Goal: Task Accomplishment & Management: Manage account settings

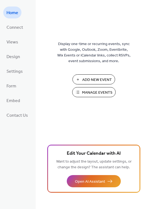
click at [95, 90] on span "Manage Events" at bounding box center [97, 93] width 30 height 6
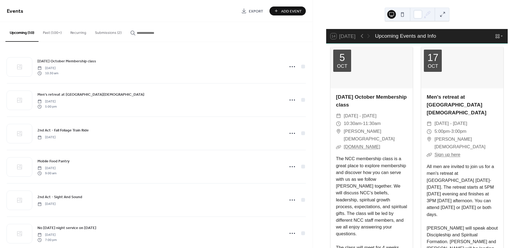
click at [109, 33] on button "Submissions (2)" at bounding box center [108, 31] width 35 height 19
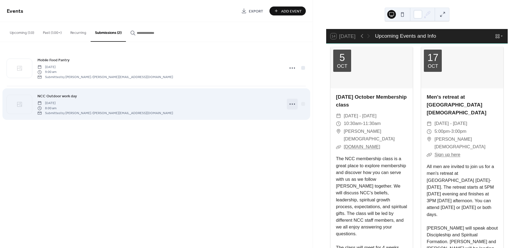
click at [290, 103] on icon at bounding box center [292, 104] width 9 height 9
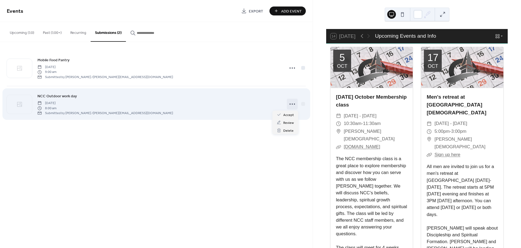
click at [290, 104] on icon at bounding box center [292, 104] width 9 height 9
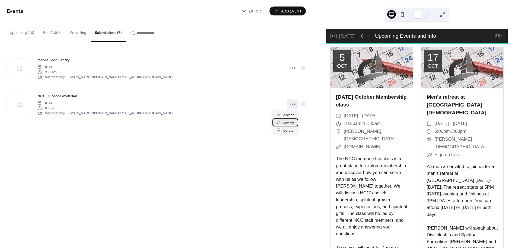
click at [289, 122] on span "Review" at bounding box center [288, 123] width 11 height 6
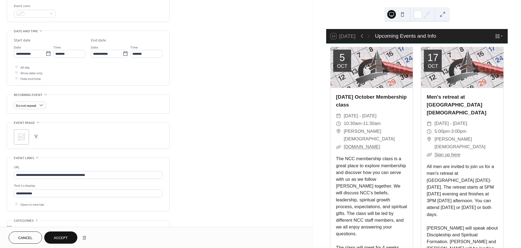
scroll to position [207, 0]
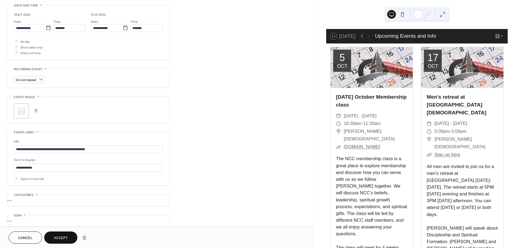
click at [62, 239] on span "Accept" at bounding box center [61, 239] width 14 height 6
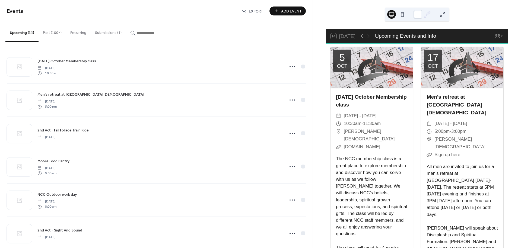
click at [112, 30] on button "Submissions (1)" at bounding box center [108, 31] width 35 height 19
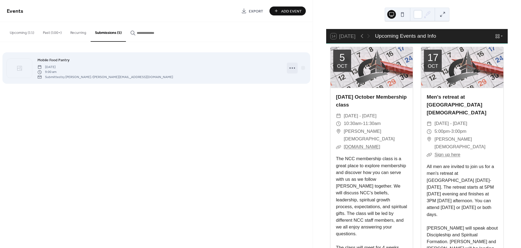
click at [290, 66] on icon at bounding box center [292, 68] width 9 height 9
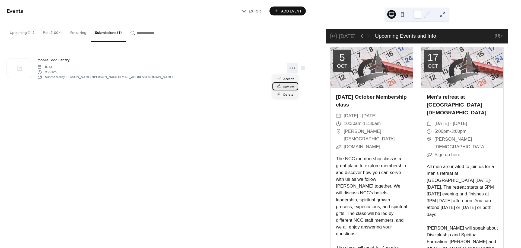
click at [291, 86] on span "Review" at bounding box center [288, 87] width 11 height 6
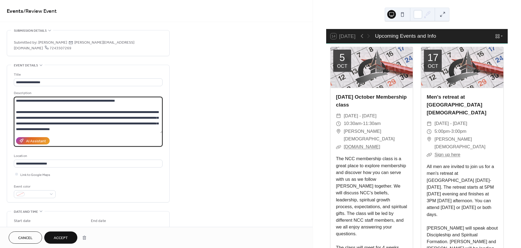
click at [80, 124] on textarea "**********" at bounding box center [88, 115] width 149 height 36
drag, startPoint x: 80, startPoint y: 124, endPoint x: 12, endPoint y: 107, distance: 70.2
click at [12, 107] on div "**********" at bounding box center [88, 133] width 162 height 137
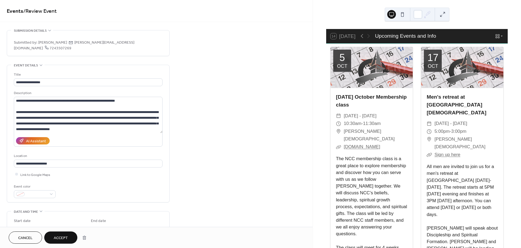
click at [19, 236] on span "Cancel" at bounding box center [25, 239] width 14 height 6
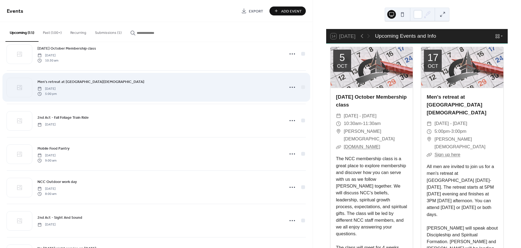
scroll to position [30, 0]
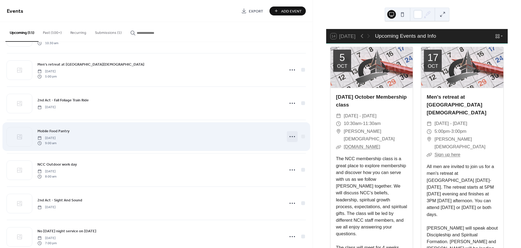
click at [292, 137] on circle at bounding box center [292, 136] width 1 height 1
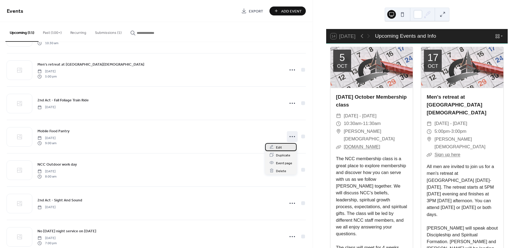
click at [282, 145] on div "Edit" at bounding box center [280, 147] width 31 height 8
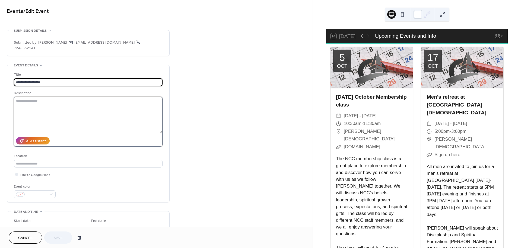
click at [85, 97] on textarea at bounding box center [88, 115] width 149 height 36
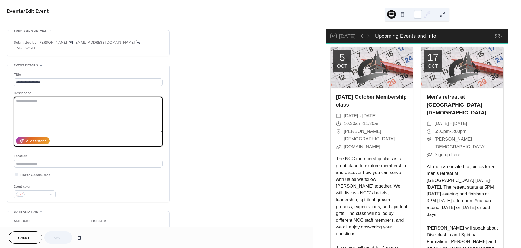
paste textarea "**********"
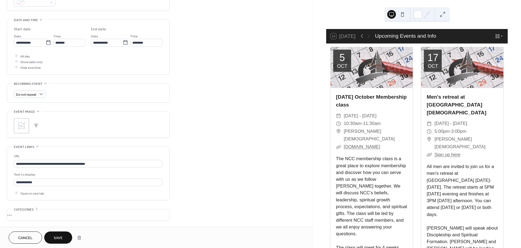
scroll to position [207, 0]
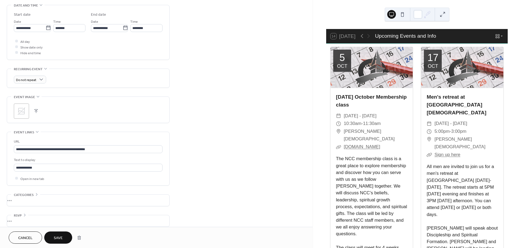
type textarea "**********"
click at [58, 236] on span "Save" at bounding box center [58, 239] width 9 height 6
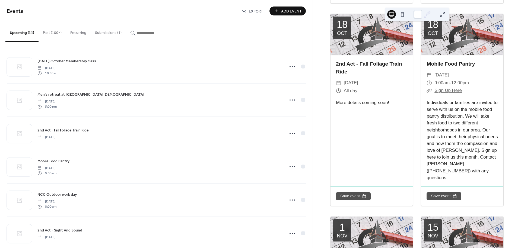
scroll to position [482, 0]
